Goal: Task Accomplishment & Management: Manage account settings

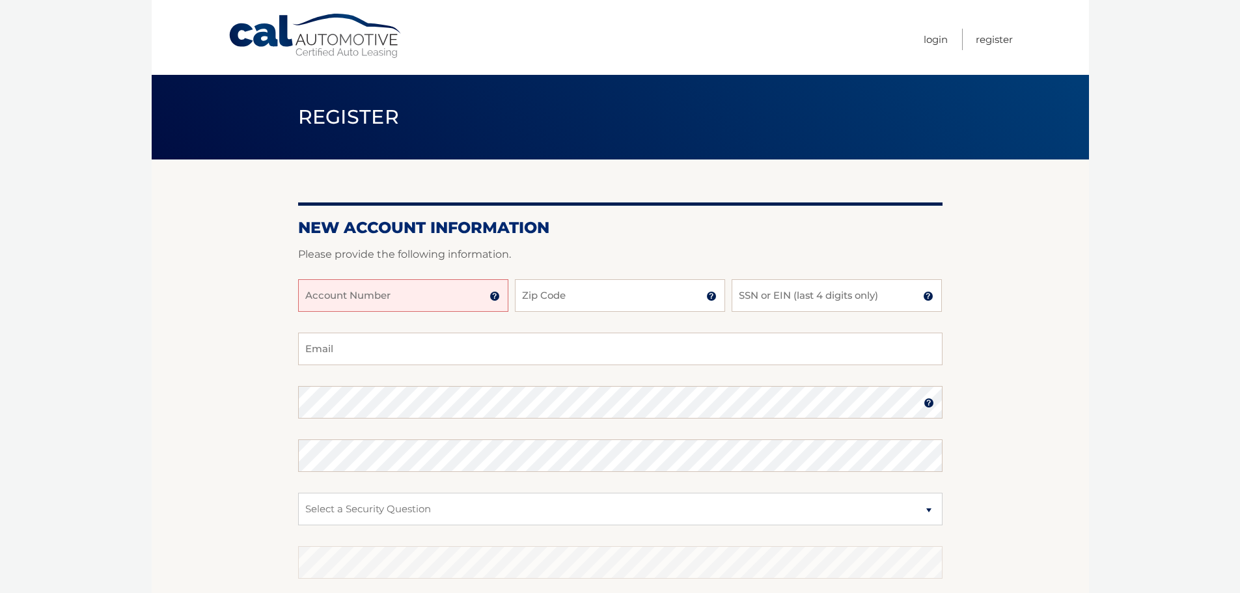
click at [404, 293] on input "Account Number" at bounding box center [403, 295] width 210 height 33
click at [556, 294] on input "Zip Code" at bounding box center [620, 295] width 210 height 33
type input "11598"
type input "dovze.simon@gmail.com"
click at [759, 298] on input "SSN or EIN (last 4 digits only)" at bounding box center [837, 295] width 210 height 33
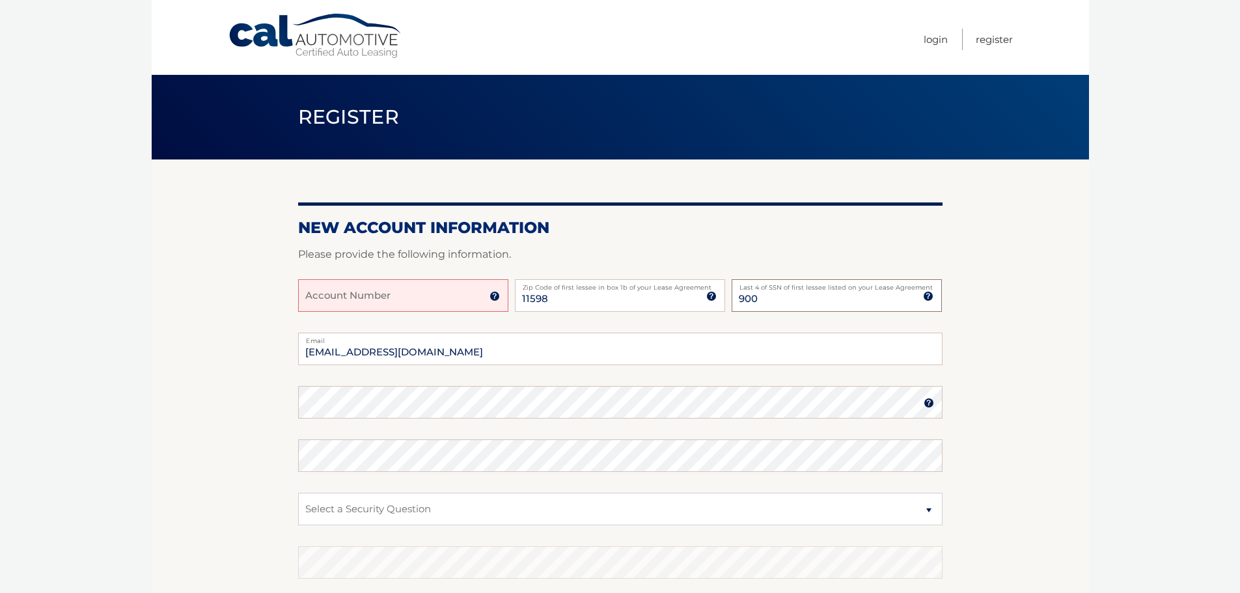
type input "900"
click at [470, 299] on input "Account Number" at bounding box center [403, 295] width 210 height 33
type input "44455989279"
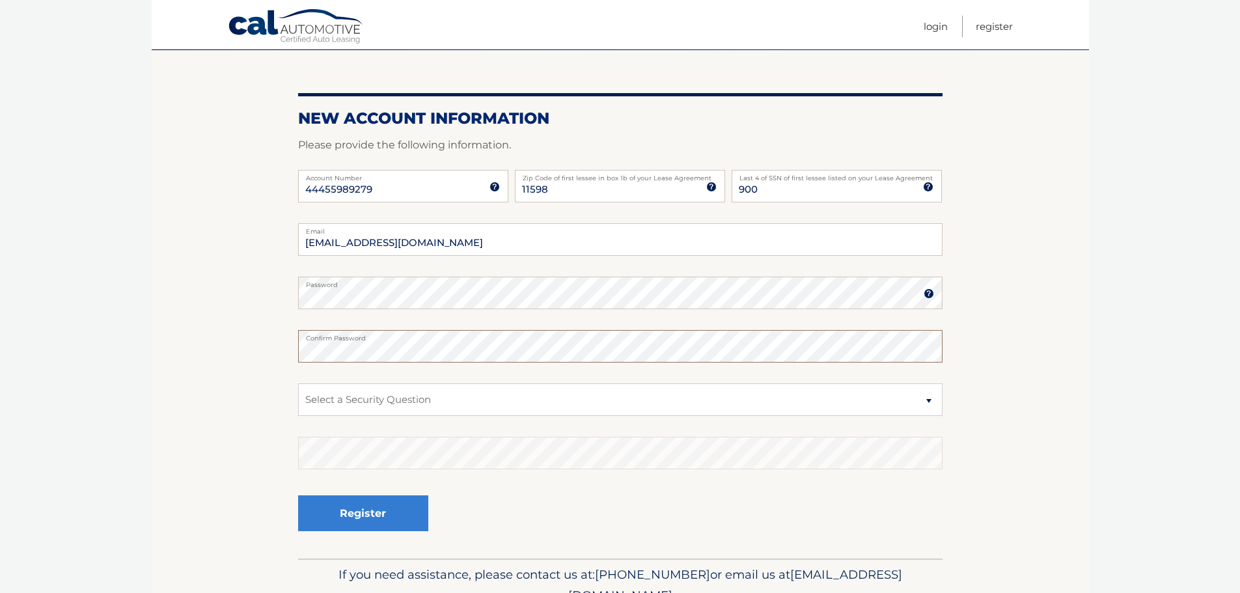
scroll to position [130, 0]
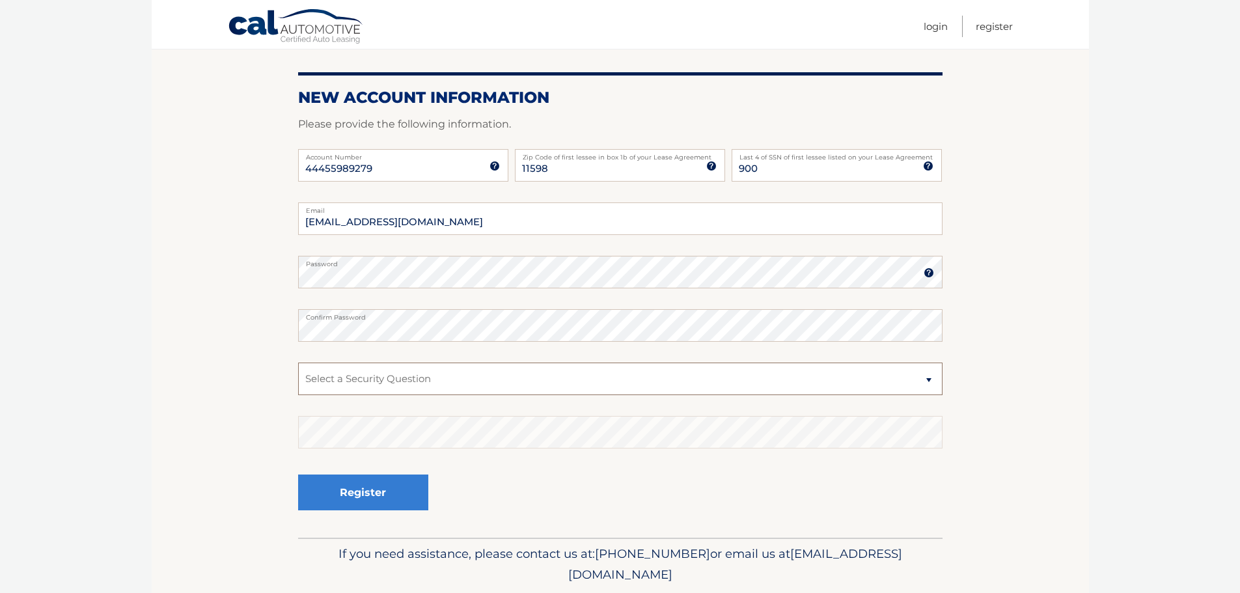
click at [929, 379] on select "Select a Security Question What was the name of your elementary school? What is…" at bounding box center [620, 379] width 644 height 33
select select "2"
click at [298, 363] on select "Select a Security Question What was the name of your elementary school? What is…" at bounding box center [620, 379] width 644 height 33
click at [350, 505] on button "Register" at bounding box center [363, 493] width 130 height 36
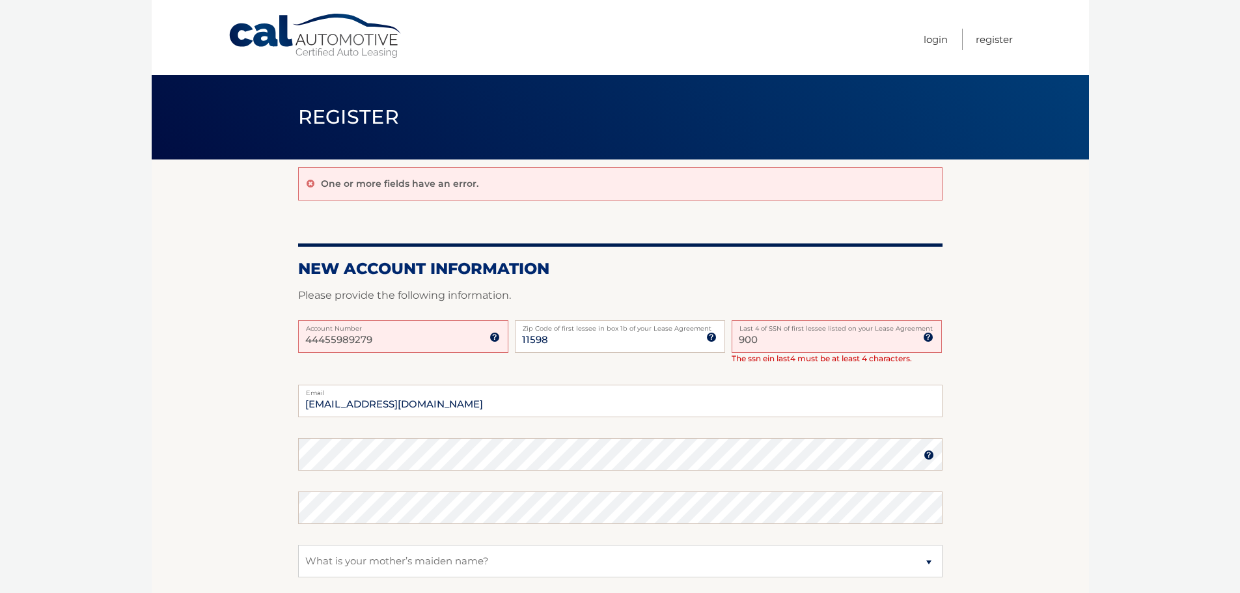
click at [759, 343] on input "900" at bounding box center [837, 336] width 210 height 33
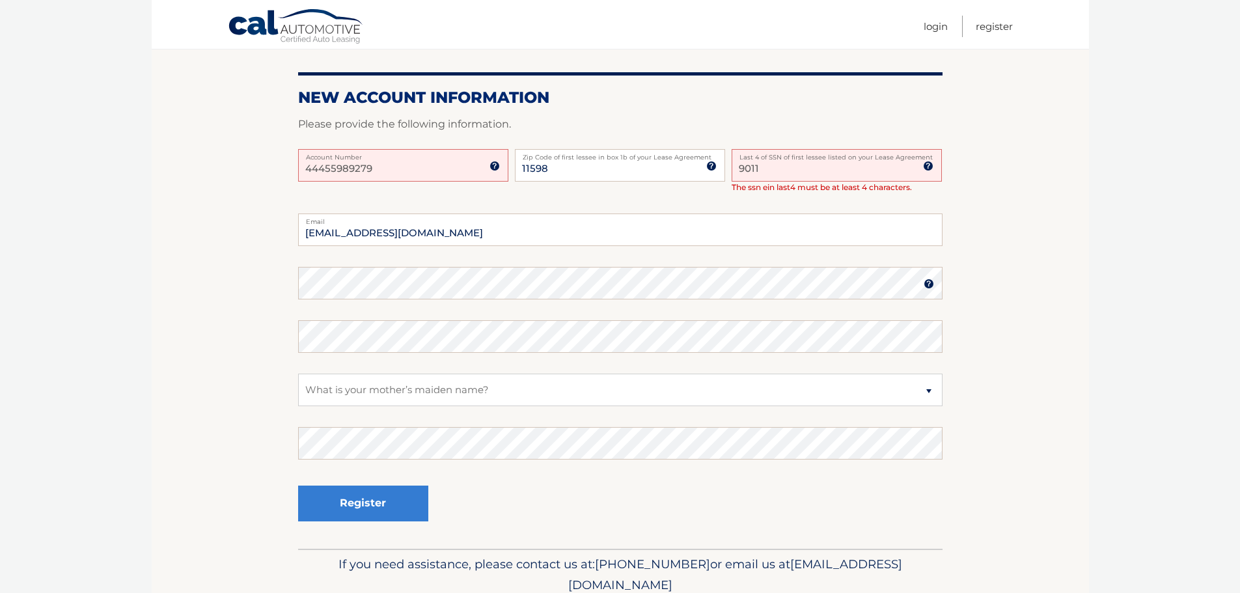
scroll to position [225, 0]
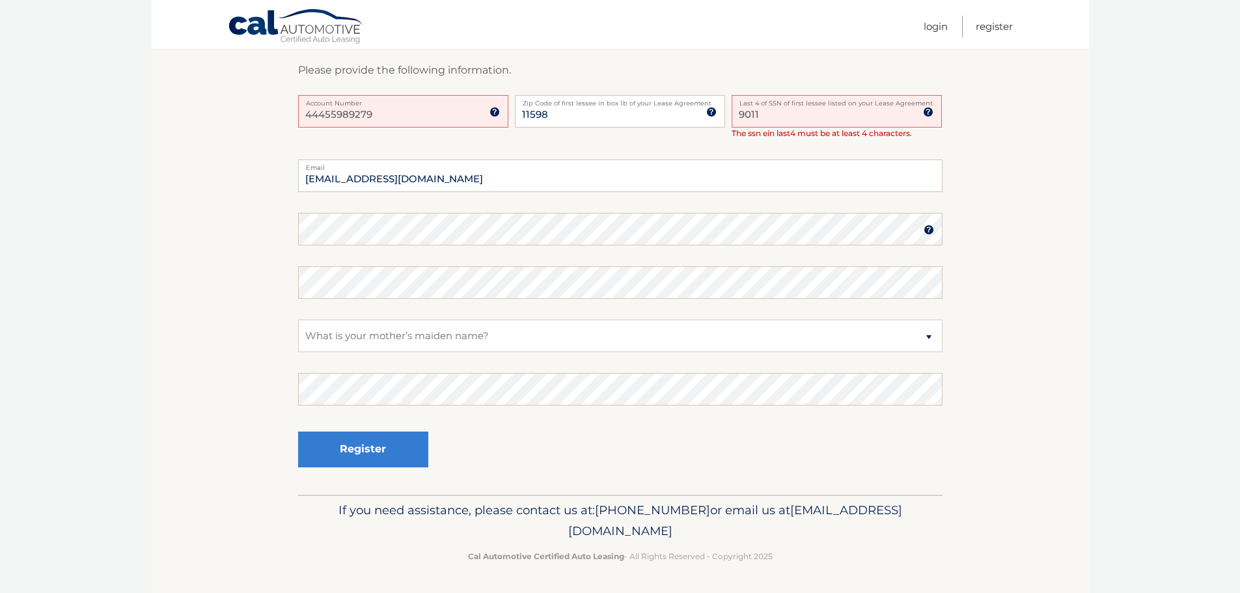
type input "9011"
click at [369, 447] on button "Register" at bounding box center [363, 450] width 130 height 36
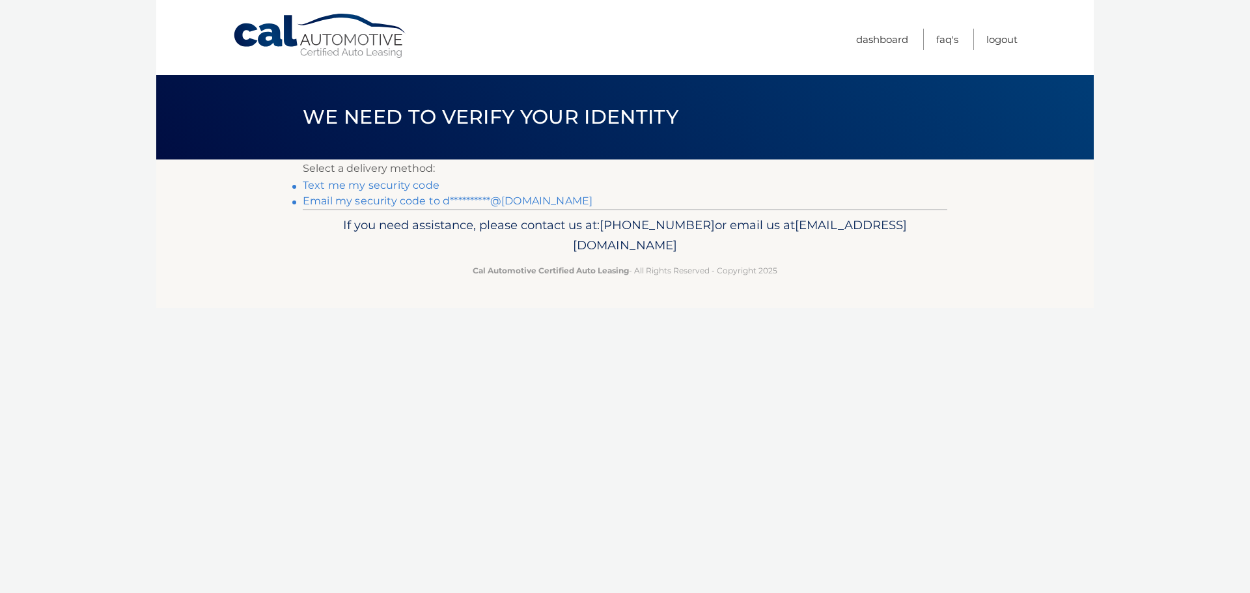
click at [335, 197] on link "**********" at bounding box center [448, 201] width 290 height 12
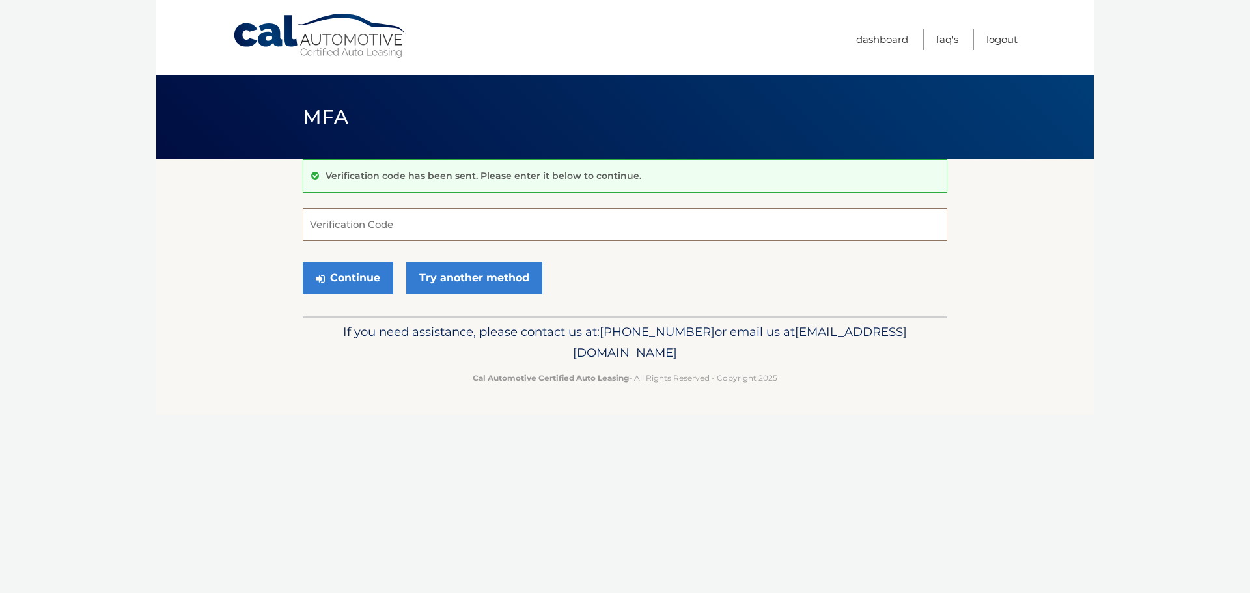
click at [382, 227] on input "Verification Code" at bounding box center [625, 224] width 644 height 33
type input "427805"
click at [365, 273] on button "Continue" at bounding box center [348, 278] width 90 height 33
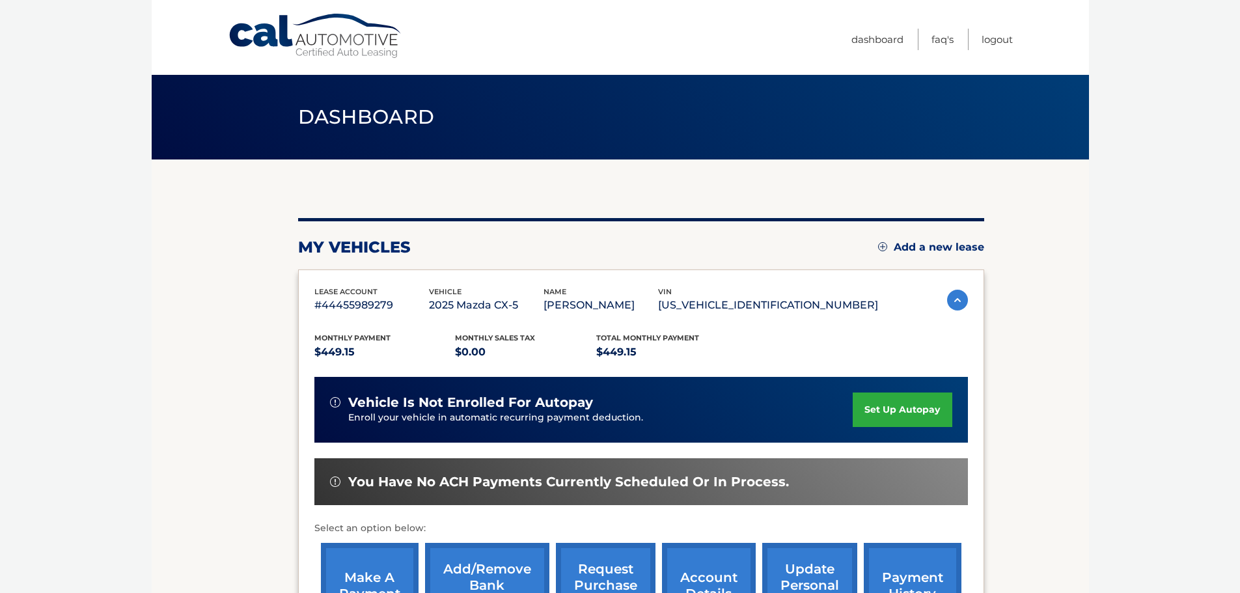
click at [896, 406] on link "set up autopay" at bounding box center [902, 410] width 99 height 35
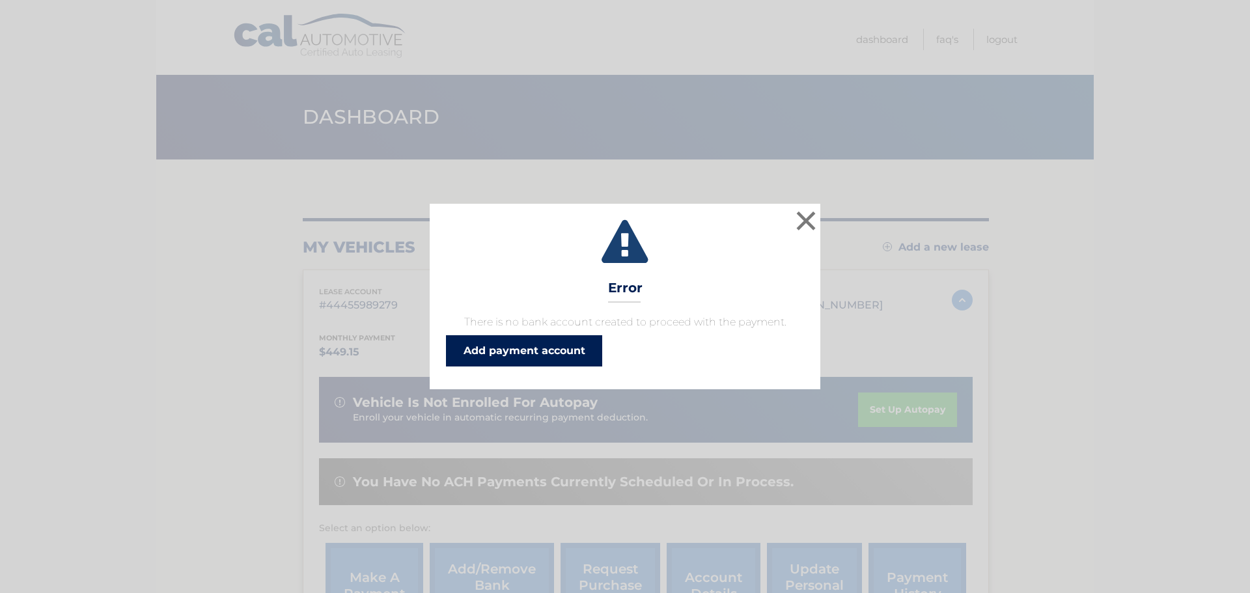
click at [505, 346] on link "Add payment account" at bounding box center [524, 350] width 156 height 31
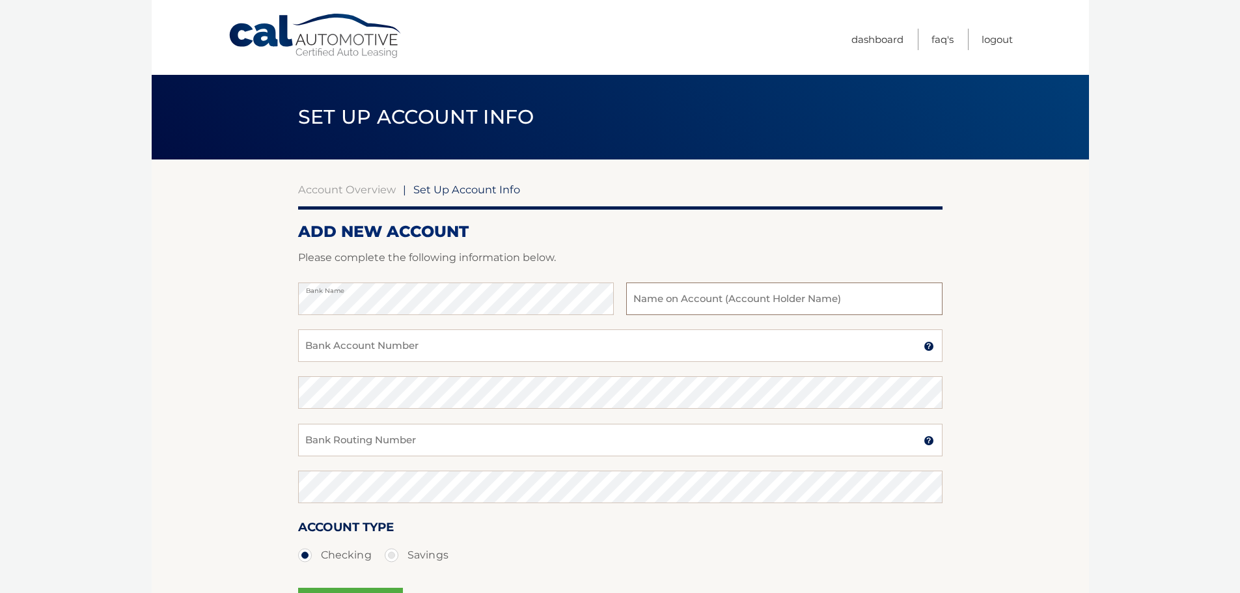
click at [687, 302] on input "text" at bounding box center [784, 299] width 316 height 33
type input "[PERSON_NAME]"
click at [431, 345] on input "Bank Account Number" at bounding box center [620, 345] width 644 height 33
type input "120318204"
click at [343, 449] on input "Bank Routing Number" at bounding box center [620, 440] width 644 height 33
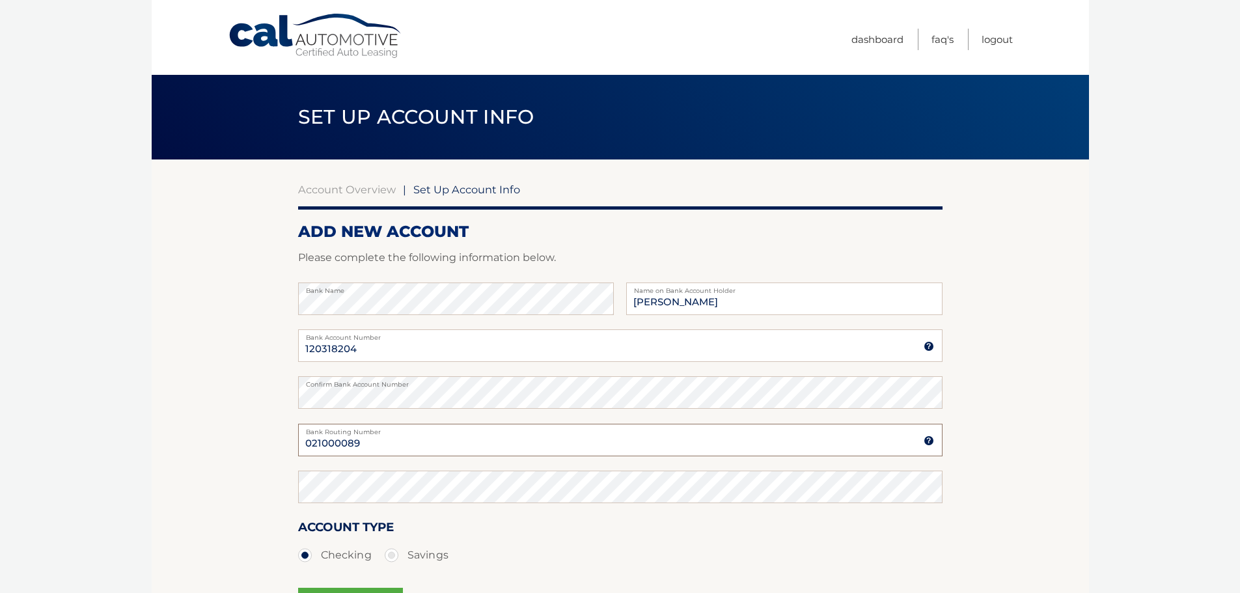
type input "021000089"
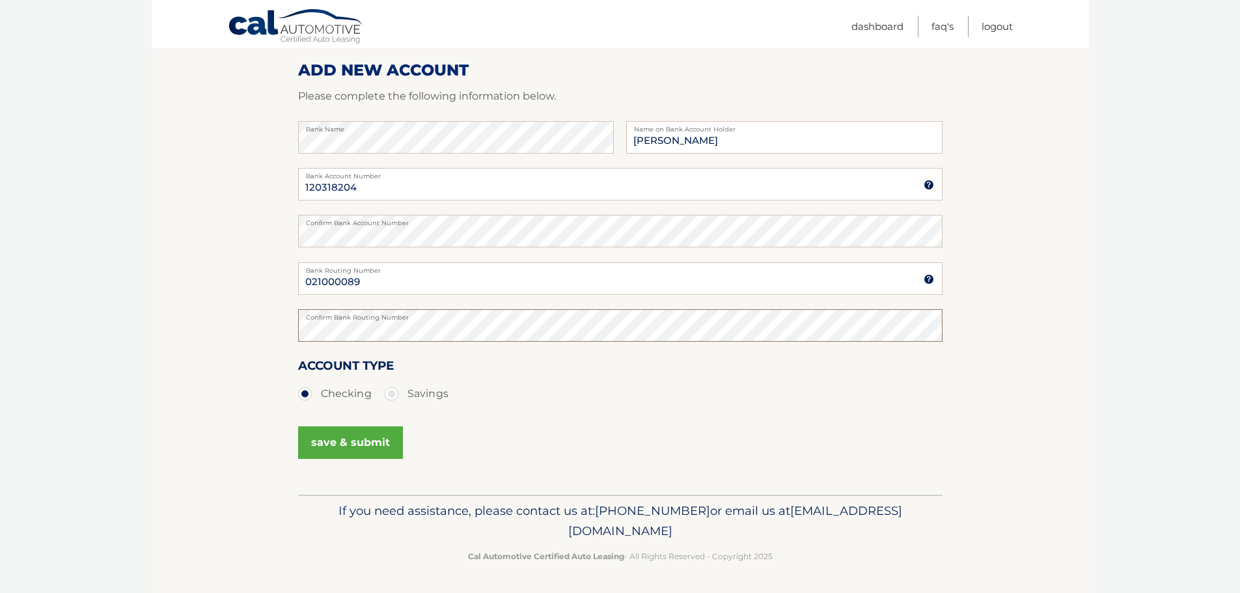
scroll to position [162, 0]
click at [353, 441] on button "save & submit" at bounding box center [350, 442] width 105 height 33
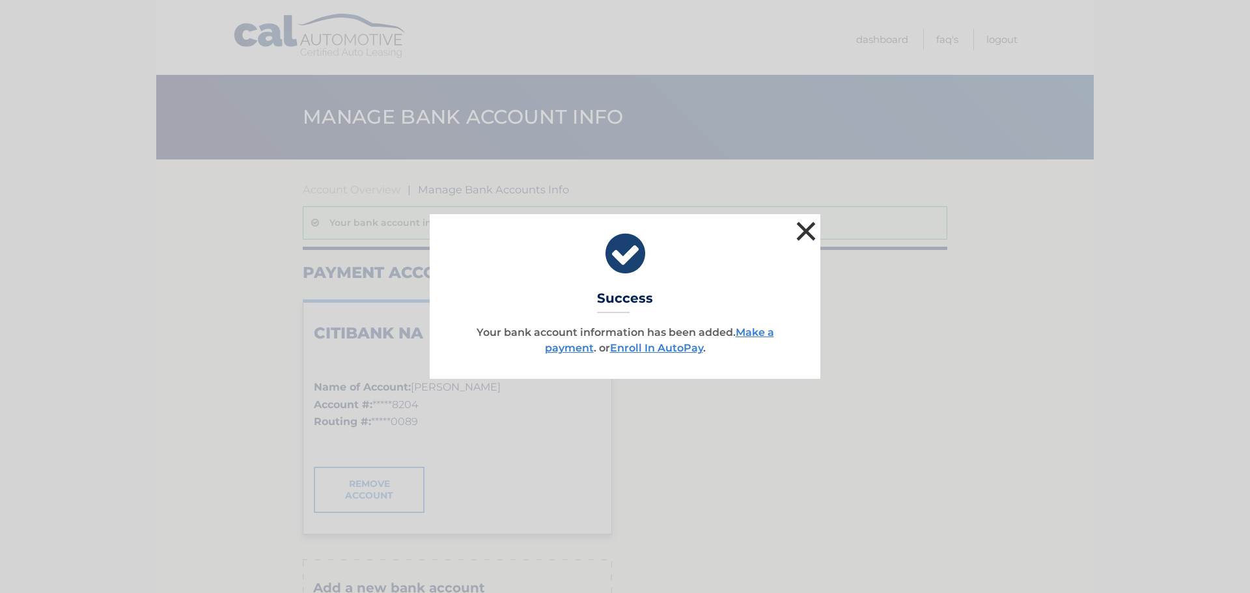
click at [805, 226] on button "×" at bounding box center [806, 231] width 26 height 26
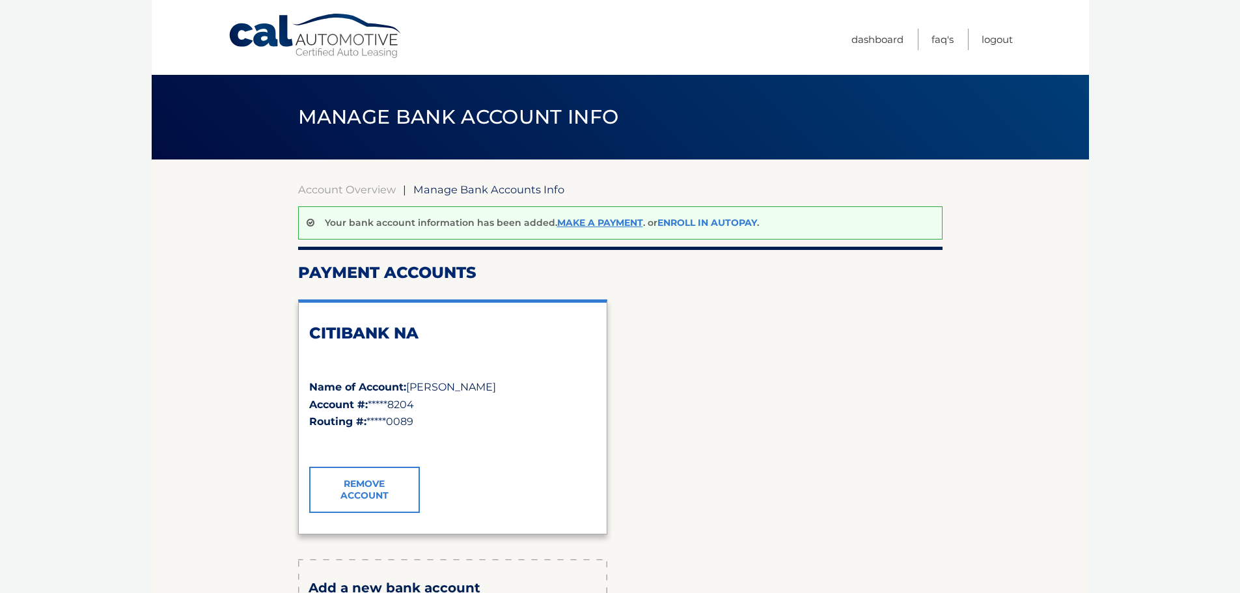
click at [697, 219] on link "Enroll In AutoPay" at bounding box center [708, 223] width 100 height 12
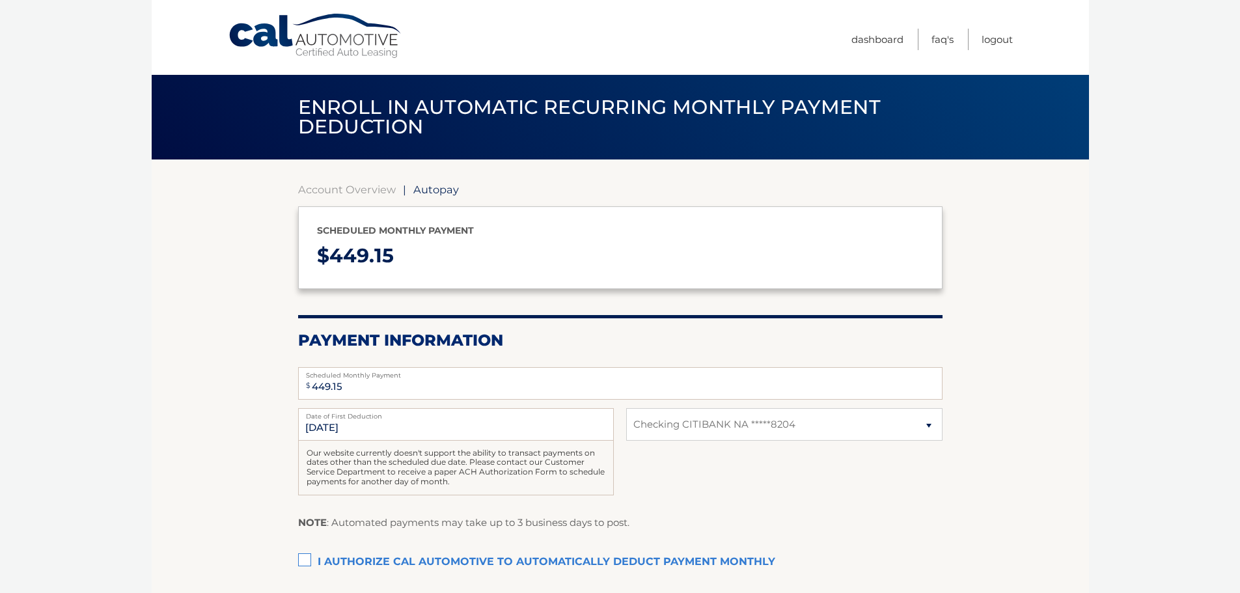
select select "ODU3MmMyY2EtMmYzMy00ZjY0LWFhZmEtYjA1YmRiYTE1YzU4"
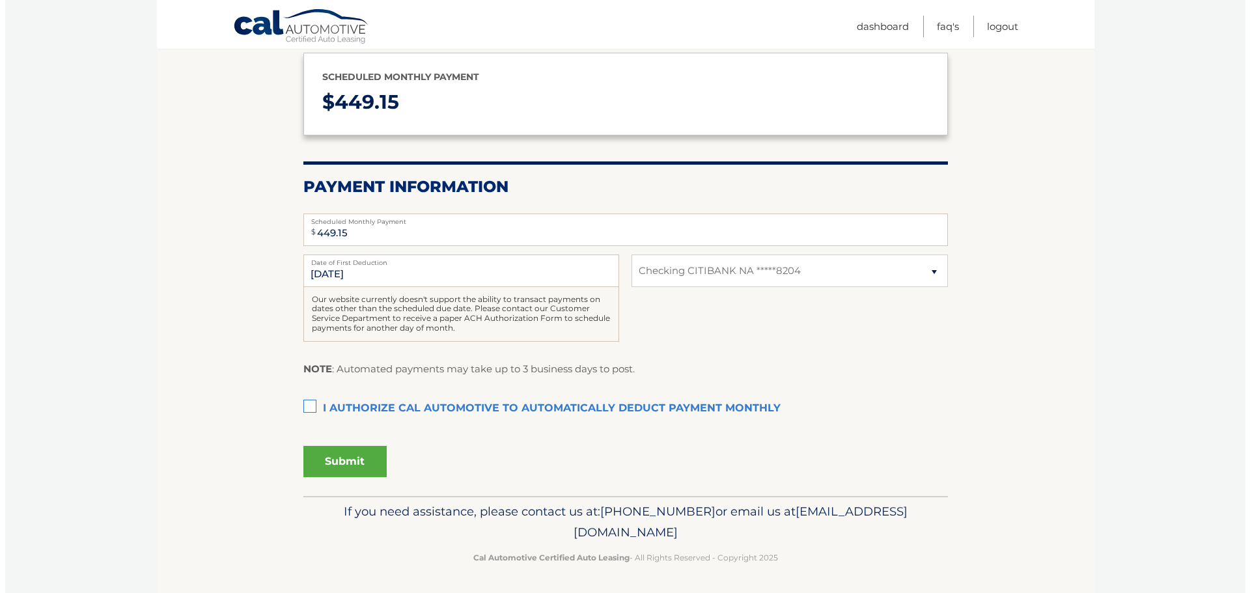
scroll to position [155, 0]
click at [301, 402] on label "I authorize cal automotive to automatically deduct payment monthly This checkbo…" at bounding box center [620, 408] width 644 height 26
click at [0, 0] on input "I authorize cal automotive to automatically deduct payment monthly This checkbo…" at bounding box center [0, 0] width 0 height 0
click at [331, 462] on button "Submit" at bounding box center [339, 460] width 83 height 31
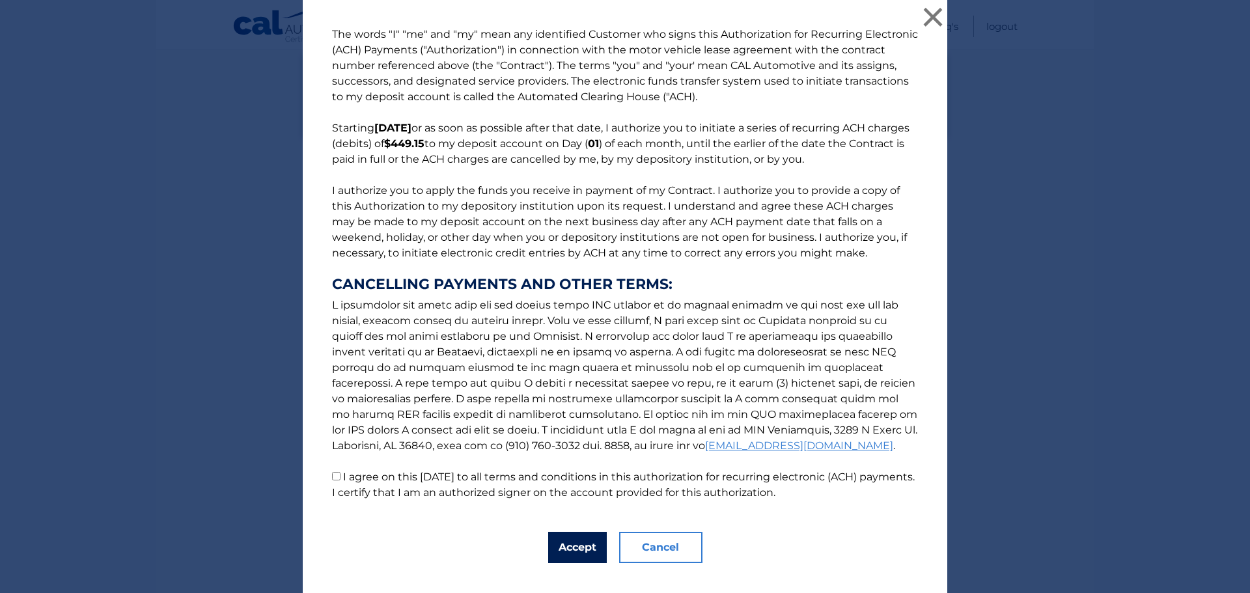
click at [562, 548] on button "Accept" at bounding box center [577, 547] width 59 height 31
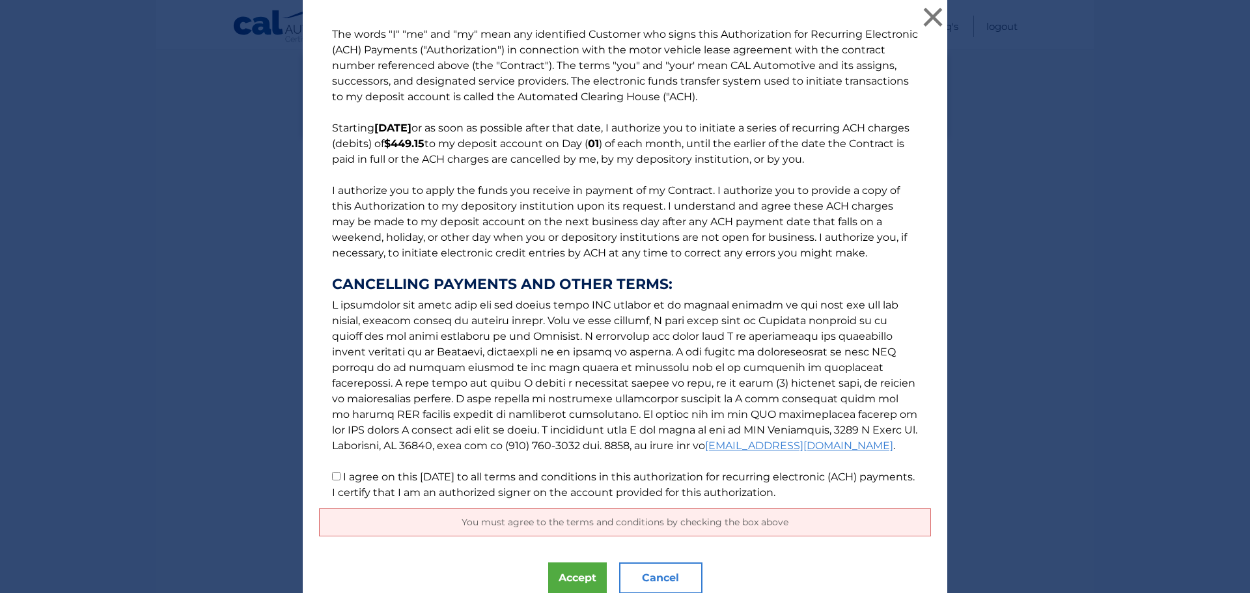
click at [324, 474] on p "The words "I" "me" and "my" mean any identified Customer who signs this Authori…" at bounding box center [625, 264] width 612 height 474
click at [336, 474] on p "The words "I" "me" and "my" mean any identified Customer who signs this Authori…" at bounding box center [625, 264] width 612 height 474
click at [333, 480] on input "I agree on this 09/01/2025 to all terms and conditions in this authorization fo…" at bounding box center [336, 476] width 8 height 8
checkbox input "true"
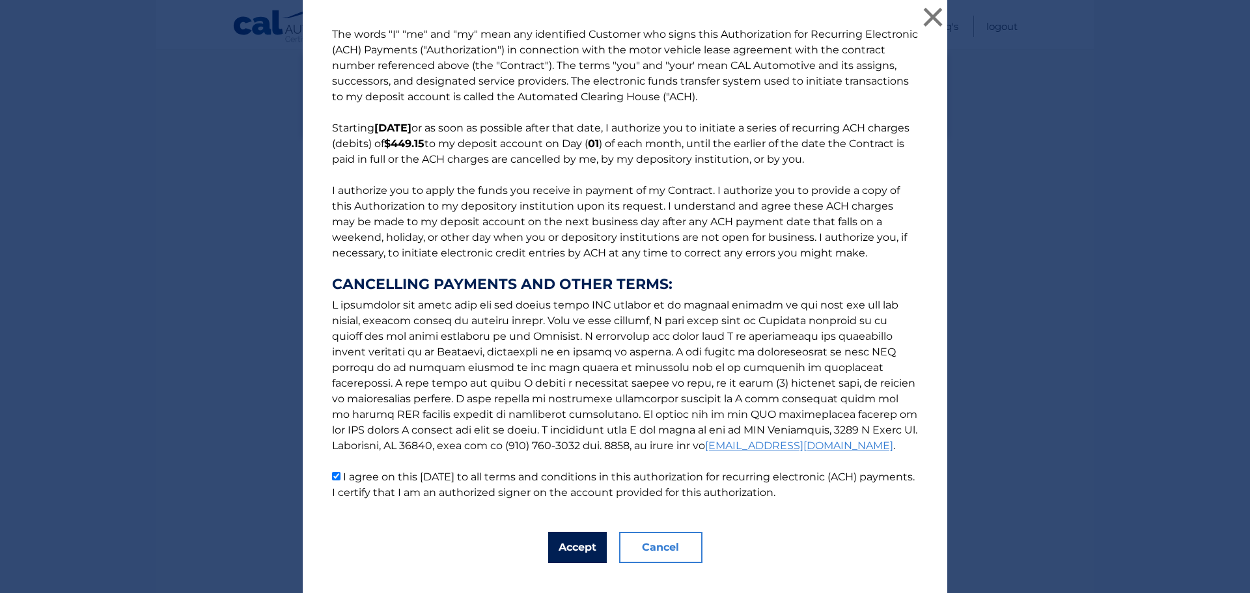
click at [559, 546] on button "Accept" at bounding box center [577, 547] width 59 height 31
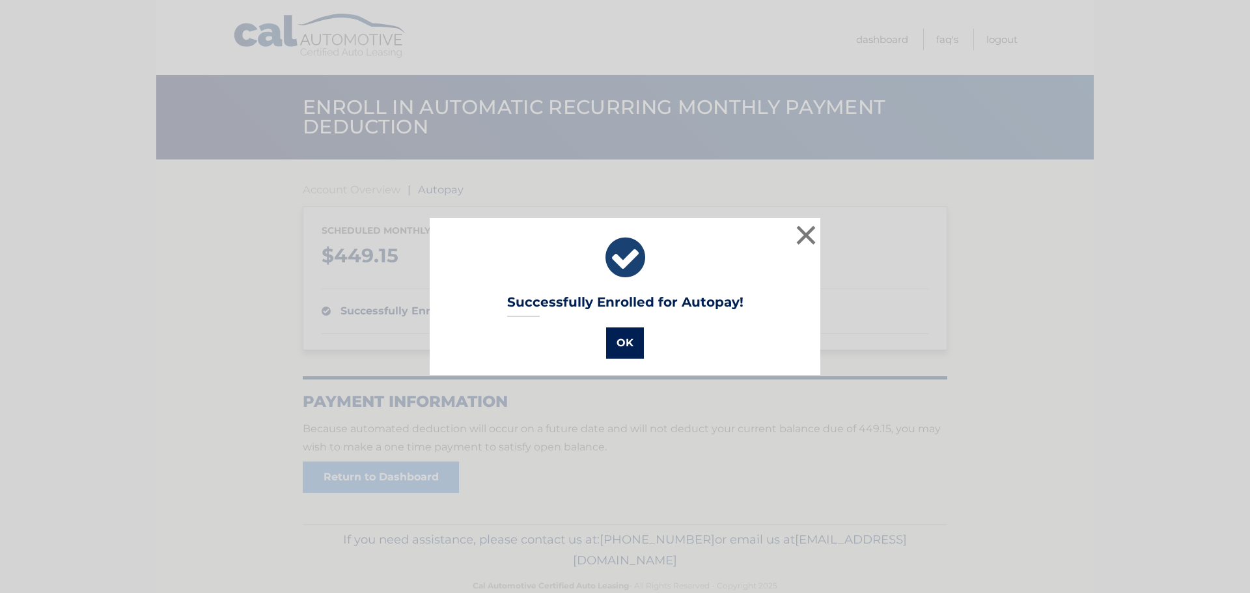
click at [619, 337] on button "OK" at bounding box center [625, 342] width 38 height 31
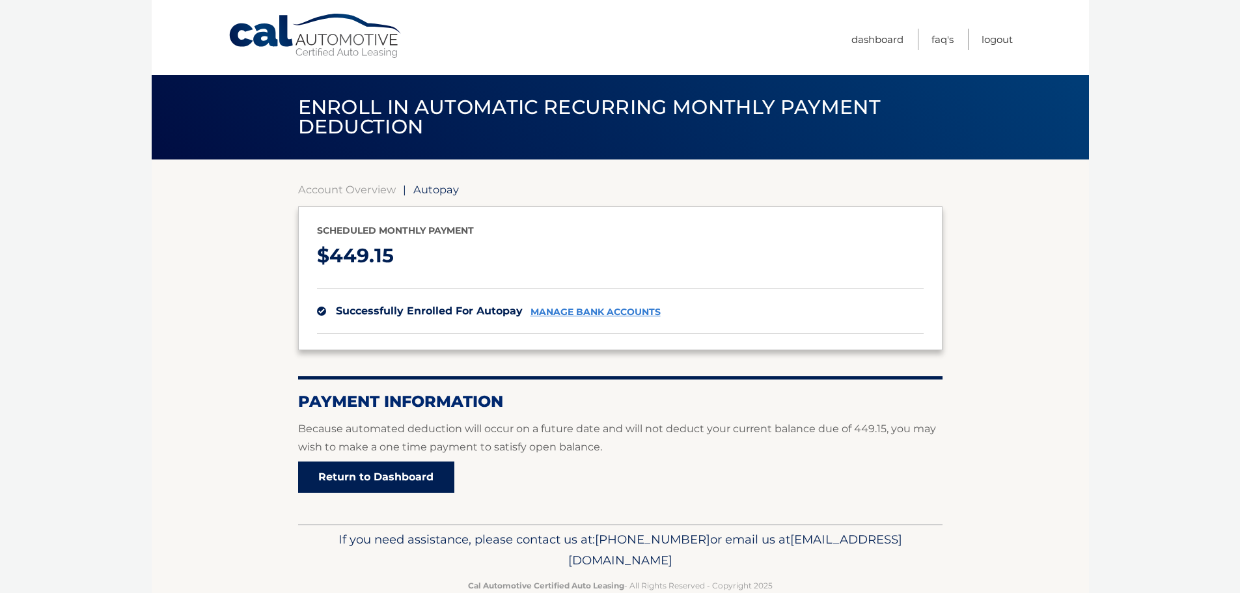
click at [342, 465] on link "Return to Dashboard" at bounding box center [376, 477] width 156 height 31
